Goal: Book appointment/travel/reservation

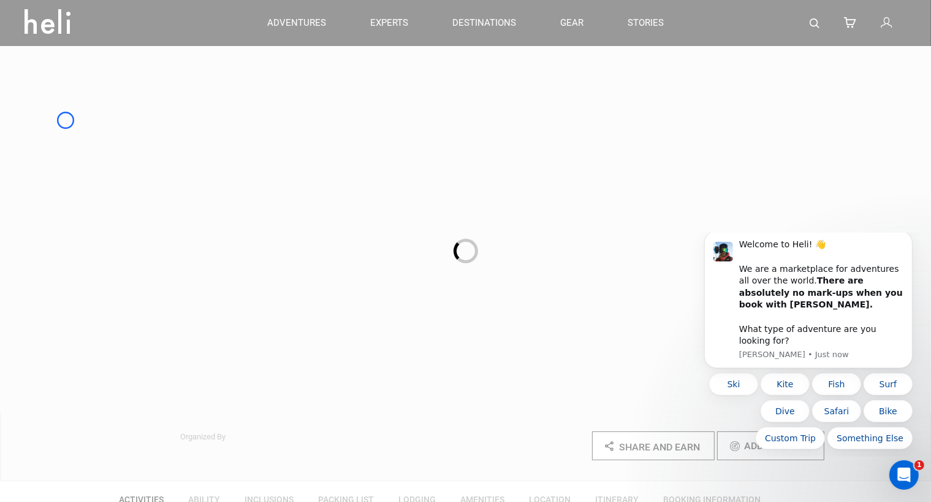
click at [66, 120] on div at bounding box center [465, 251] width 931 height 502
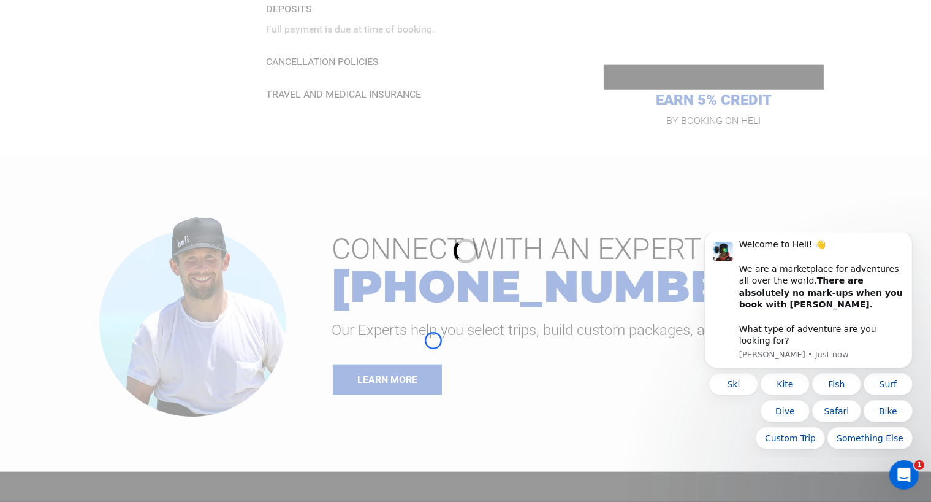
scroll to position [1346, 0]
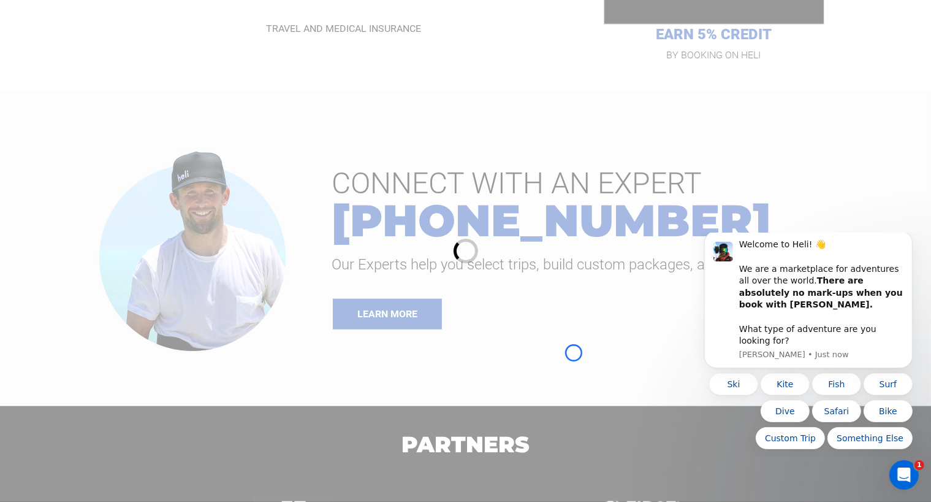
click at [66, 120] on div at bounding box center [465, 251] width 931 height 502
click at [97, 102] on div at bounding box center [465, 251] width 931 height 502
click at [61, 72] on div at bounding box center [465, 251] width 931 height 502
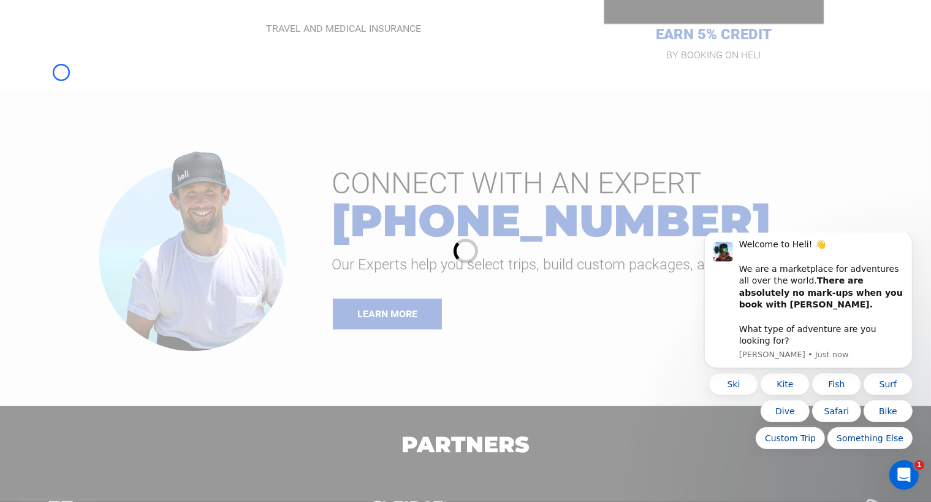
scroll to position [1575, 0]
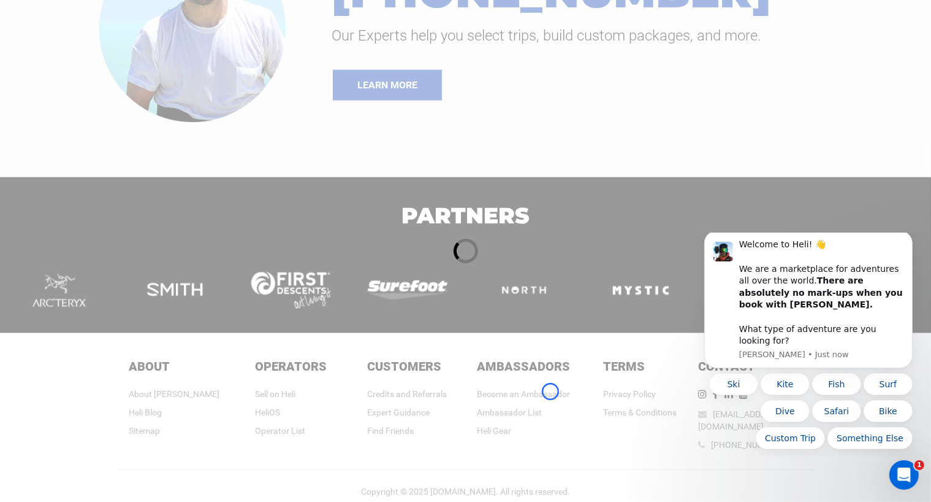
click at [551, 391] on div at bounding box center [465, 251] width 931 height 502
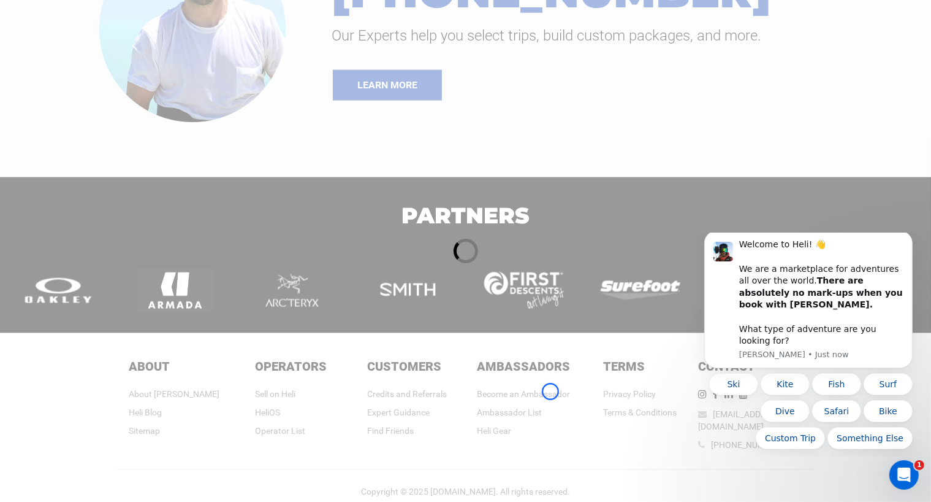
click at [551, 391] on div at bounding box center [465, 251] width 931 height 502
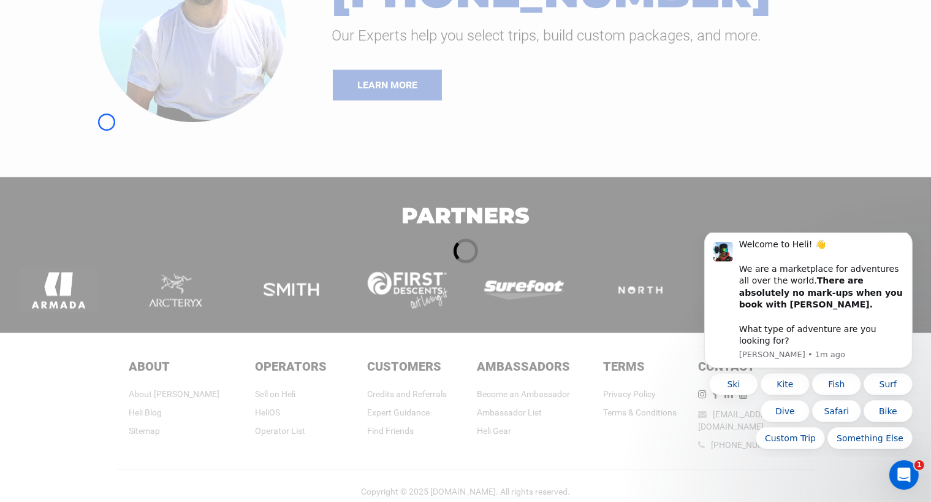
click at [107, 122] on div at bounding box center [465, 251] width 931 height 502
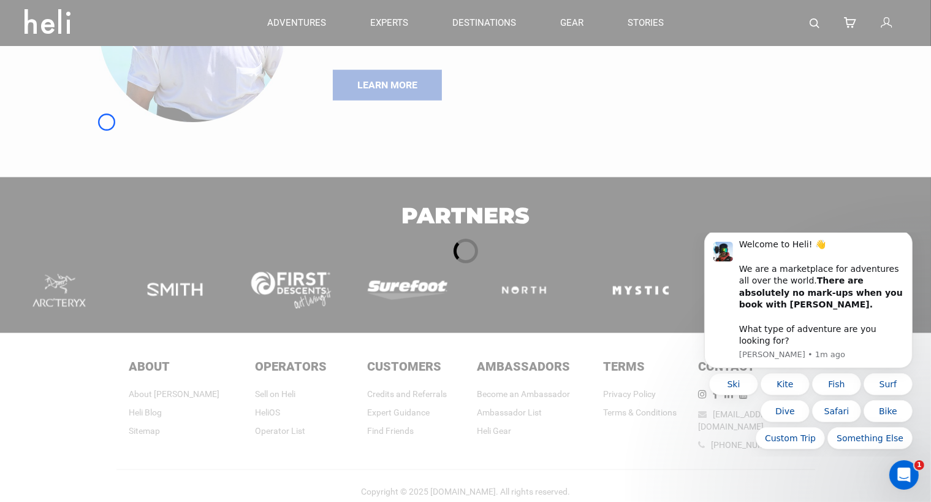
scroll to position [1129, 0]
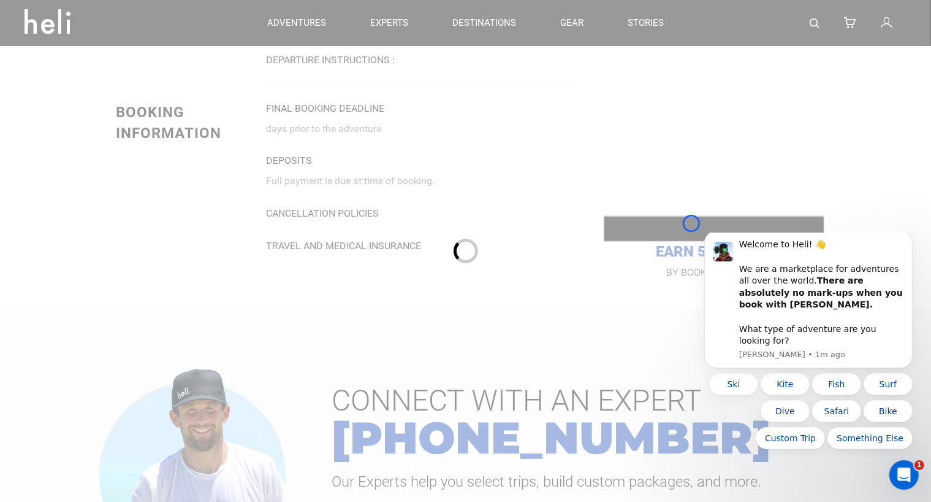
click at [692, 223] on div at bounding box center [465, 251] width 931 height 502
click at [88, 86] on div at bounding box center [465, 251] width 931 height 502
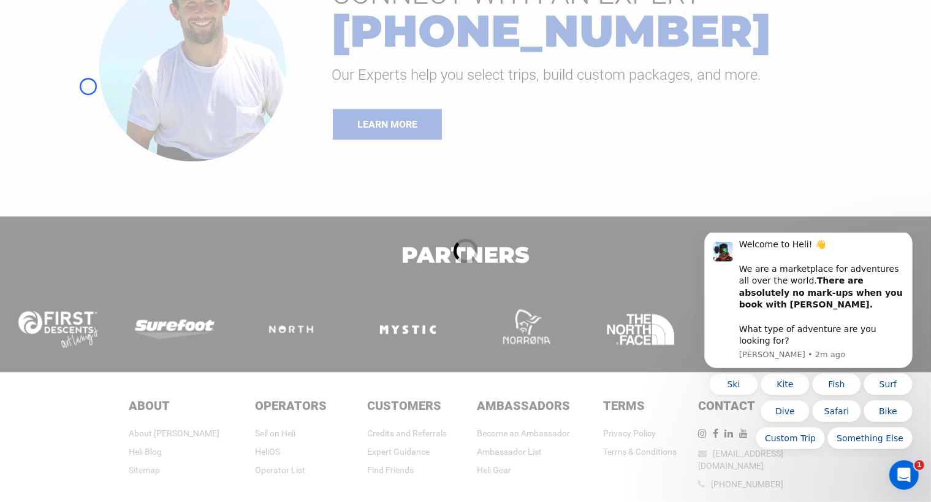
scroll to position [1575, 0]
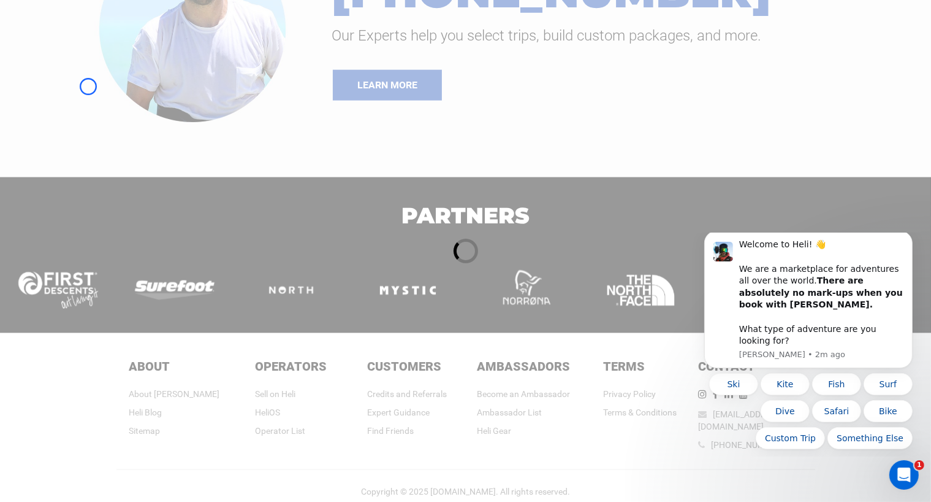
click at [88, 86] on div at bounding box center [465, 251] width 931 height 502
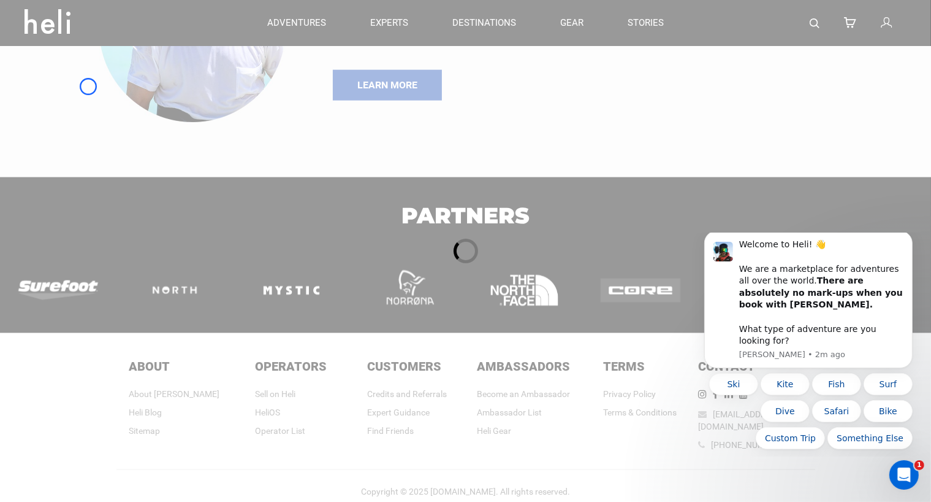
scroll to position [1407, 0]
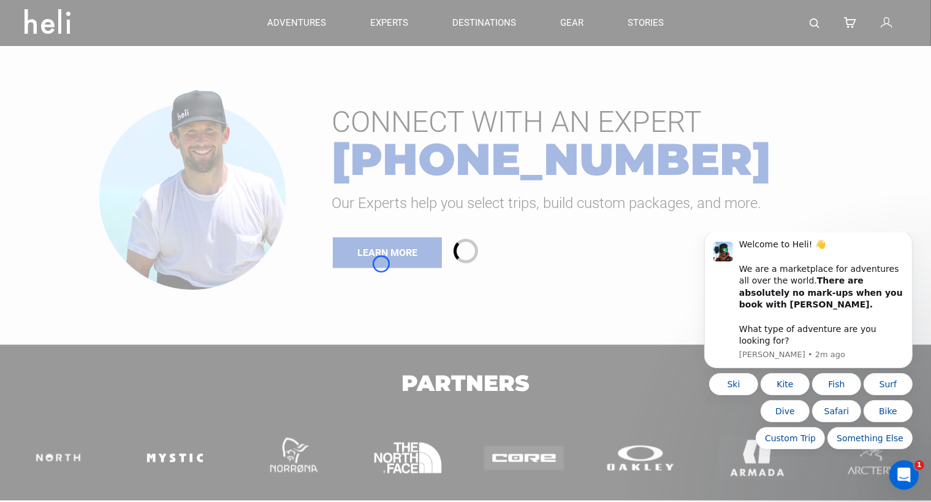
click at [381, 264] on div at bounding box center [465, 251] width 931 height 502
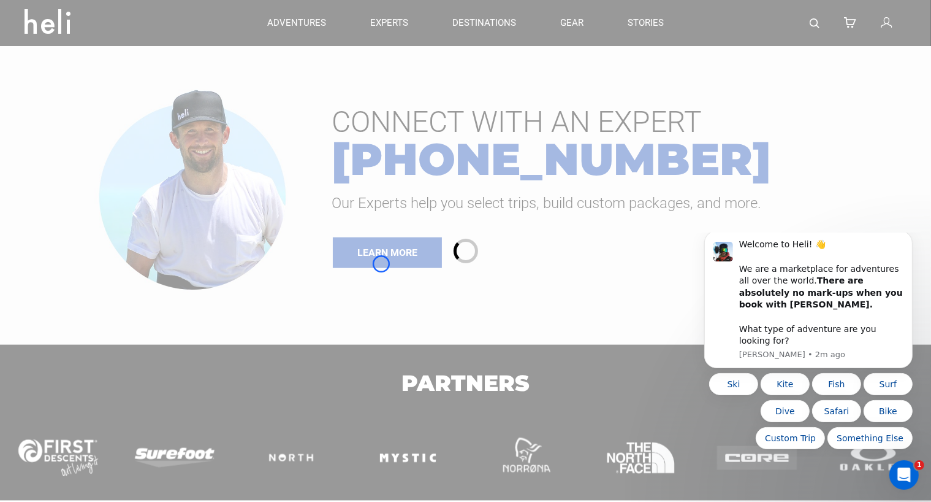
click at [381, 264] on div at bounding box center [465, 251] width 931 height 502
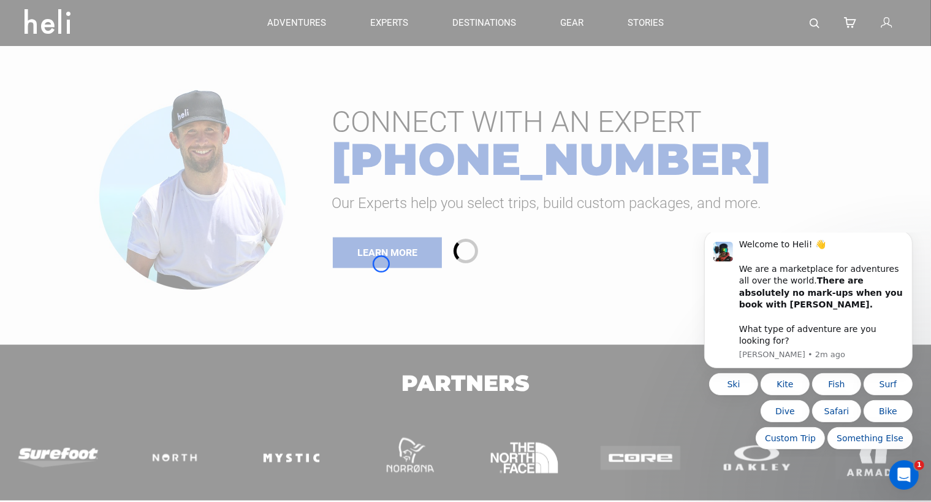
click at [71, 67] on div at bounding box center [465, 251] width 931 height 502
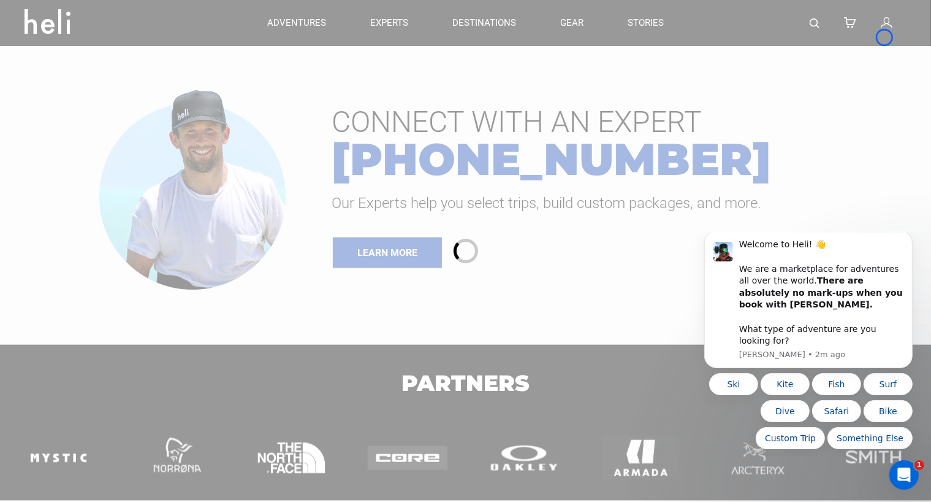
click at [885, 37] on div at bounding box center [465, 251] width 931 height 502
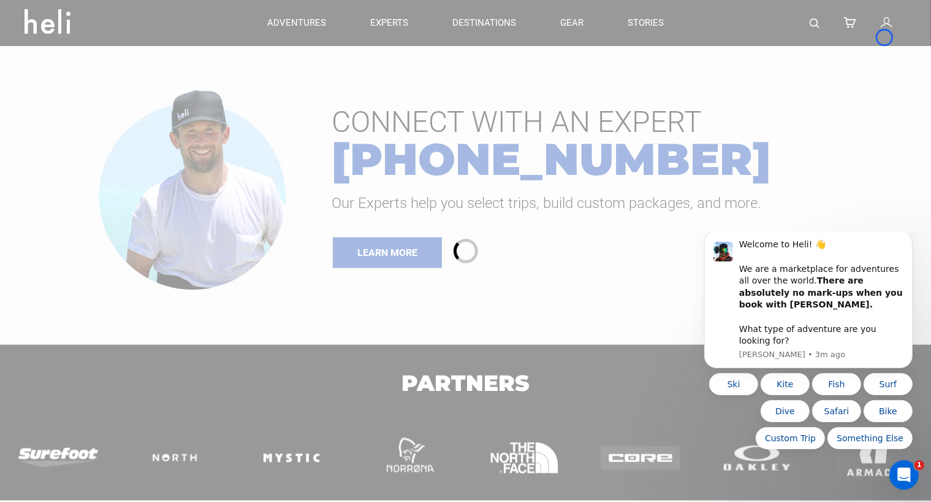
click at [885, 37] on div at bounding box center [465, 251] width 931 height 502
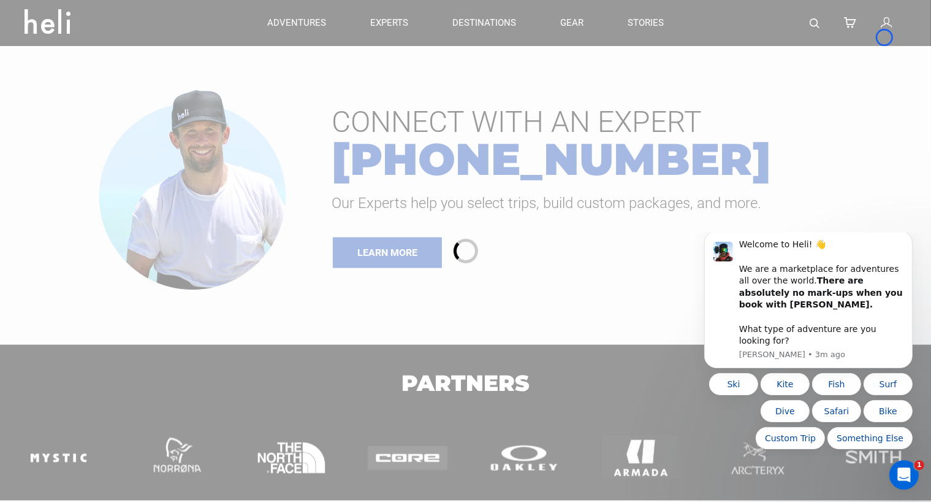
click at [113, 82] on div at bounding box center [465, 251] width 931 height 502
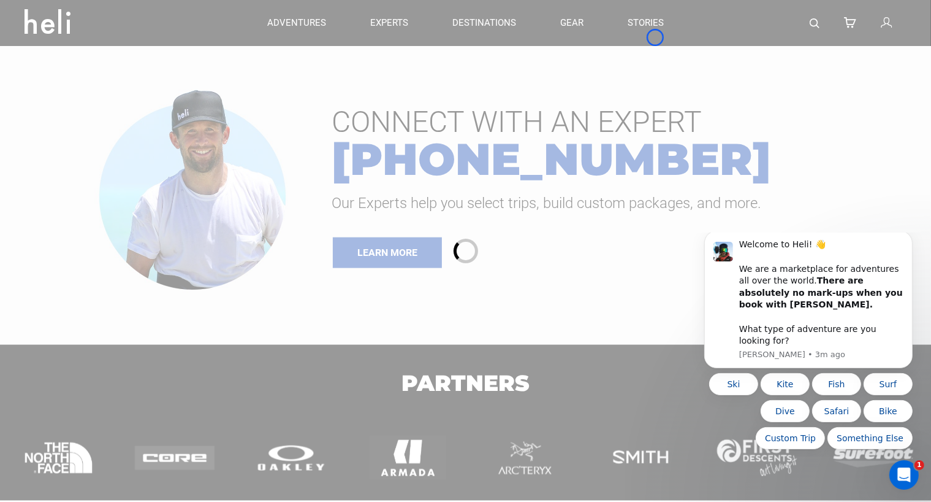
click at [655, 37] on div at bounding box center [465, 251] width 931 height 502
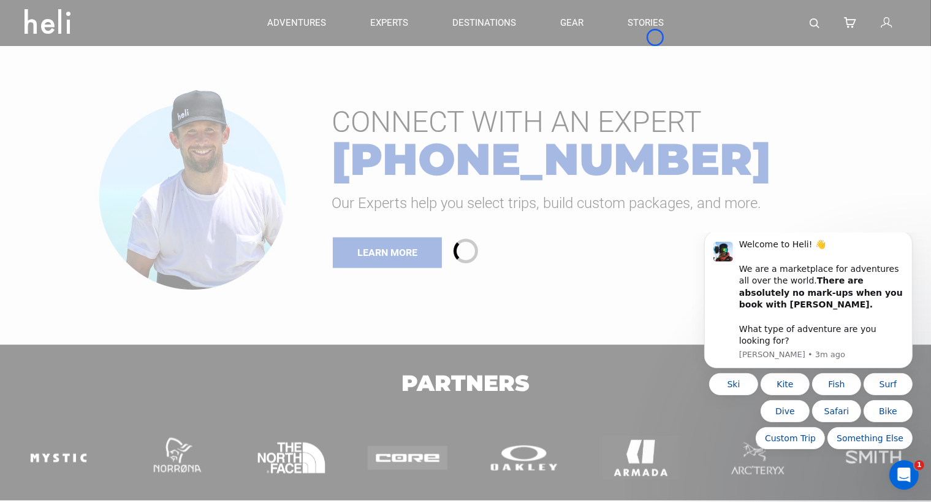
click at [655, 37] on div at bounding box center [465, 251] width 931 height 502
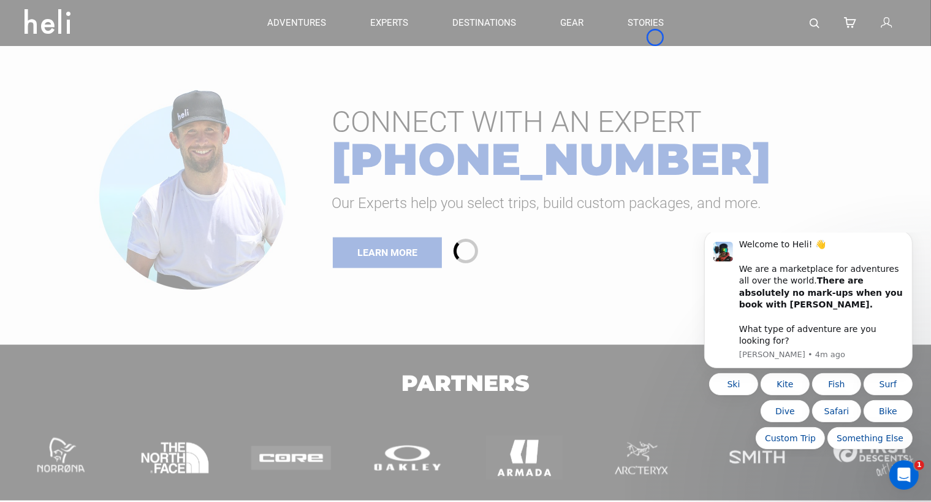
click at [107, 97] on div at bounding box center [465, 251] width 931 height 502
